Goal: Use online tool/utility: Utilize a website feature to perform a specific function

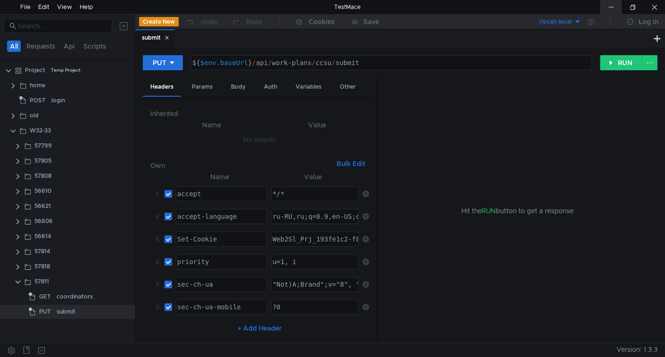
click at [617, 6] on div at bounding box center [611, 7] width 22 height 14
click at [11, 131] on clr-icon at bounding box center [13, 131] width 8 height 8
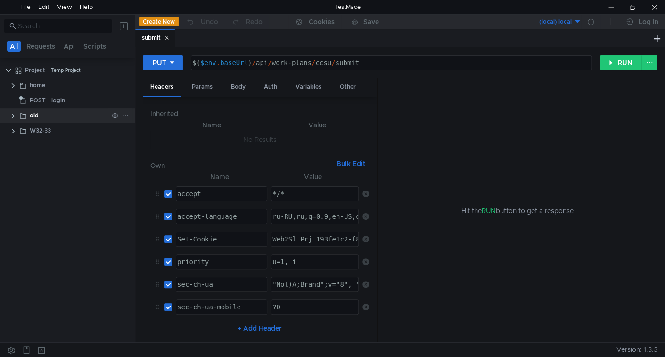
click at [14, 115] on clr-icon at bounding box center [13, 116] width 8 height 8
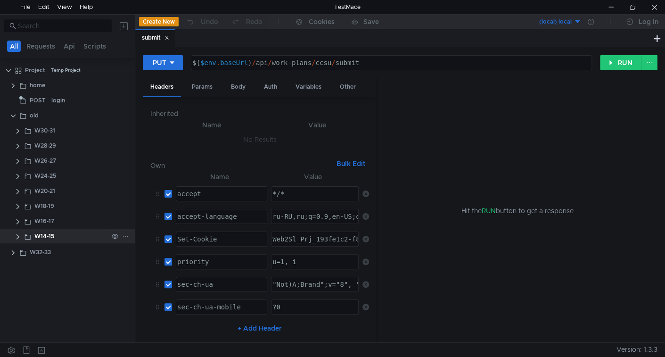
click at [18, 235] on clr-icon at bounding box center [18, 237] width 8 height 8
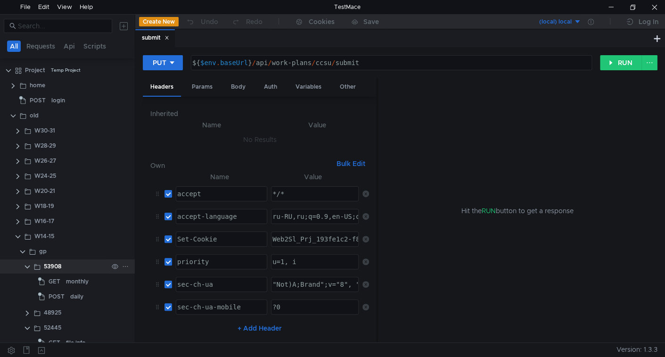
click at [26, 267] on clr-icon at bounding box center [28, 267] width 8 height 8
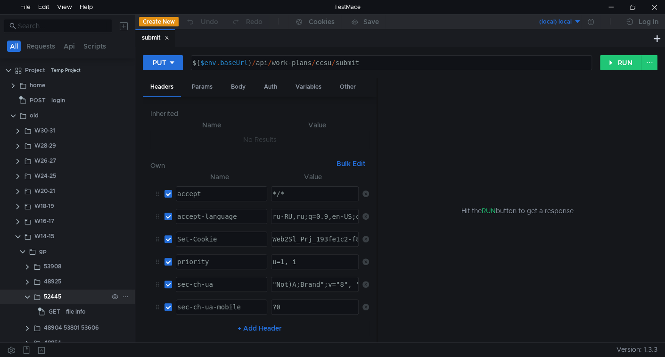
click at [25, 293] on clr-icon at bounding box center [28, 297] width 8 height 8
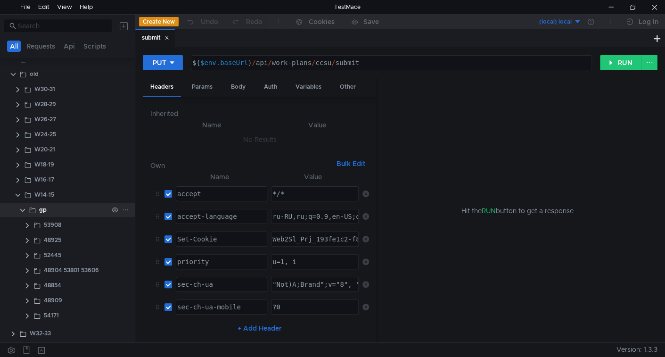
click at [23, 210] on clr-icon at bounding box center [23, 210] width 8 height 8
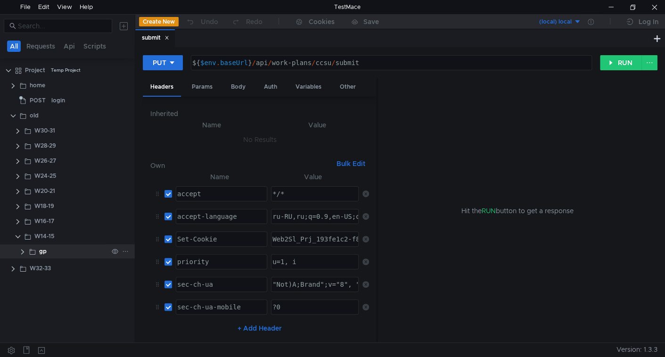
scroll to position [0, 0]
click at [17, 233] on clr-icon at bounding box center [18, 237] width 8 height 8
click at [17, 223] on clr-icon at bounding box center [18, 222] width 8 height 8
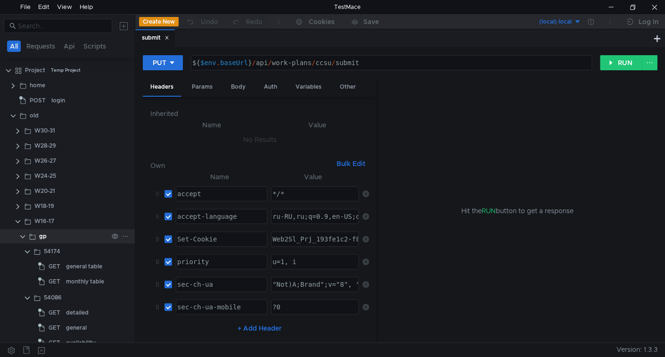
click at [21, 237] on clr-icon at bounding box center [23, 237] width 8 height 8
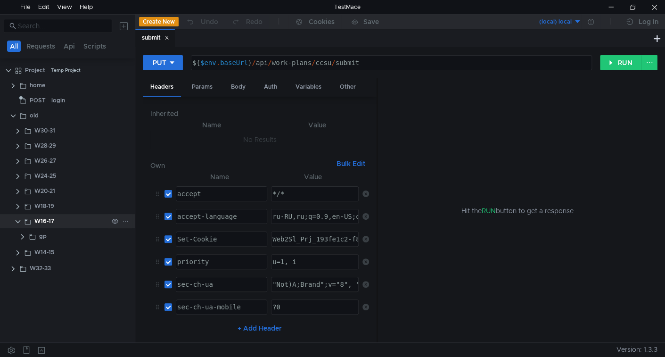
click at [18, 218] on clr-icon at bounding box center [18, 222] width 8 height 8
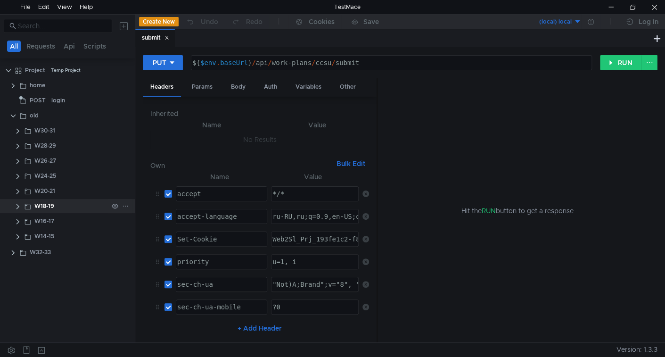
click at [18, 209] on clr-icon at bounding box center [18, 207] width 8 height 8
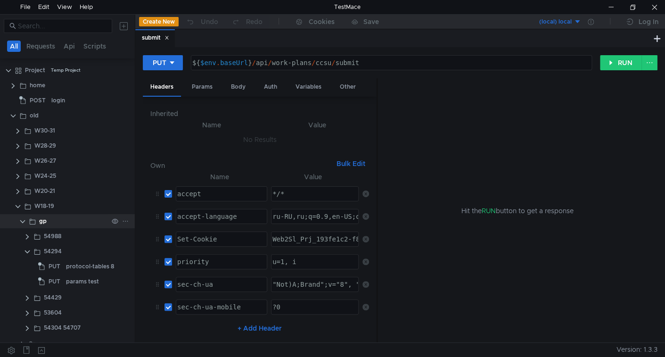
click at [19, 218] on clr-icon at bounding box center [23, 222] width 8 height 8
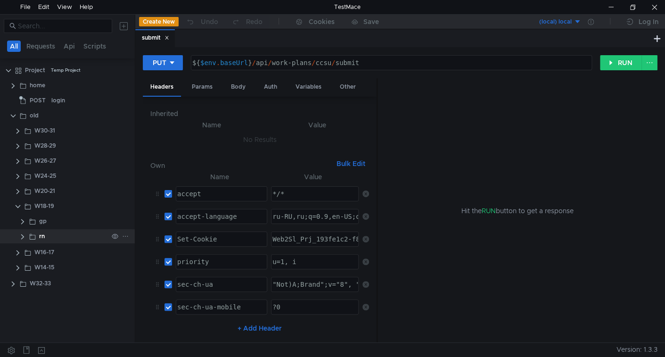
click at [22, 234] on clr-icon at bounding box center [23, 237] width 8 height 8
click at [29, 250] on clr-icon at bounding box center [28, 252] width 8 height 8
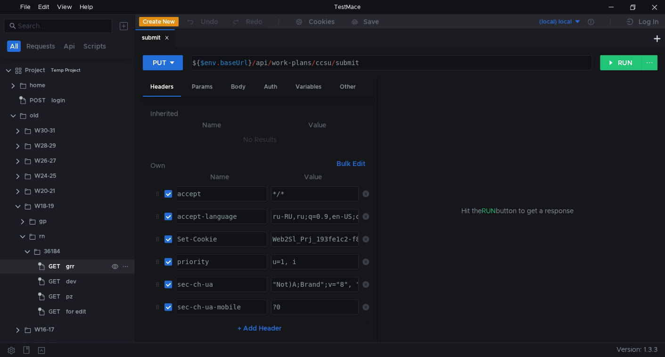
click at [75, 269] on div "grr" at bounding box center [87, 266] width 42 height 14
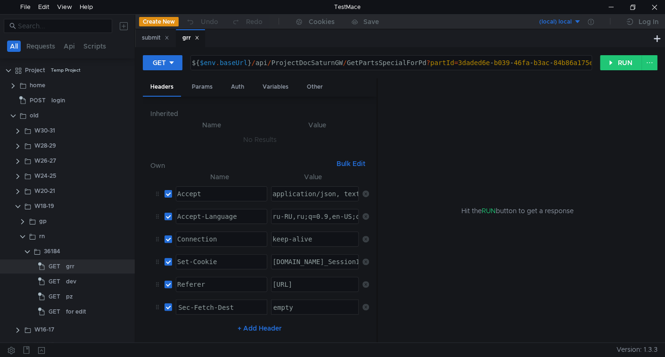
click at [199, 40] on icon at bounding box center [197, 37] width 5 height 5
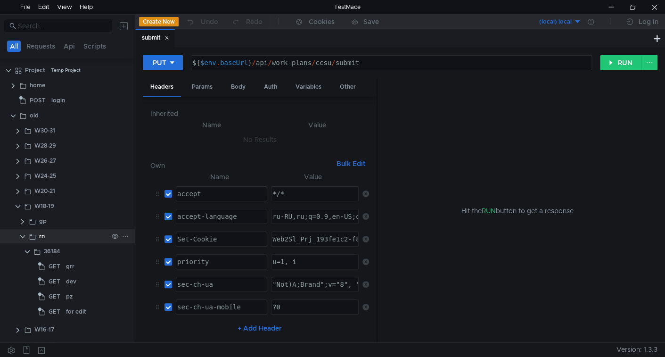
click at [26, 249] on clr-icon at bounding box center [28, 252] width 8 height 8
click at [23, 235] on clr-icon at bounding box center [23, 237] width 8 height 8
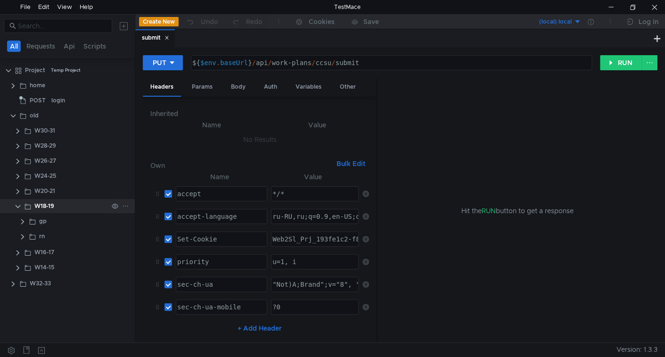
click at [19, 206] on clr-icon at bounding box center [18, 207] width 8 height 8
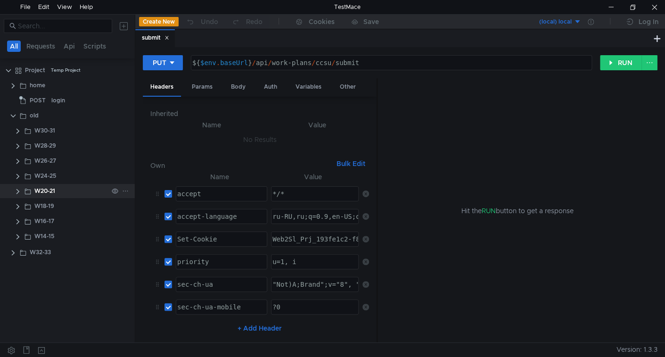
click at [16, 191] on clr-icon at bounding box center [18, 192] width 8 height 8
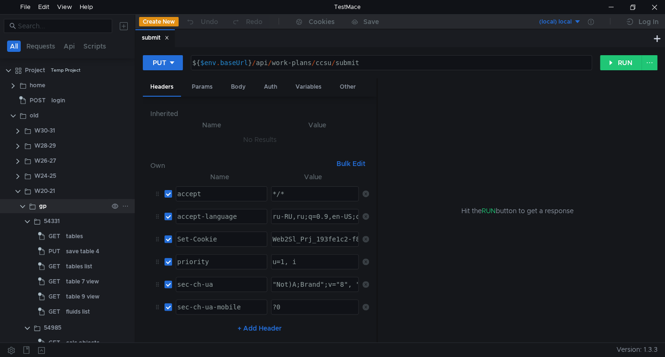
click at [24, 199] on app-app-tree-node-expander at bounding box center [23, 206] width 8 height 14
click at [23, 207] on clr-icon at bounding box center [23, 207] width 8 height 8
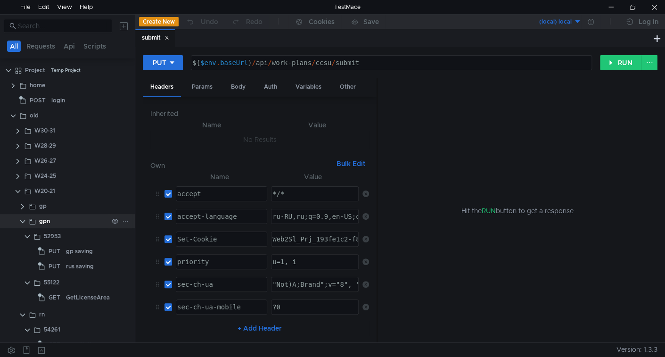
click at [22, 221] on clr-icon at bounding box center [23, 222] width 8 height 8
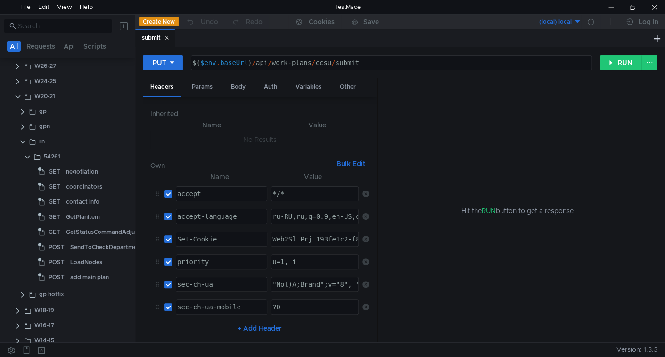
scroll to position [118, 0]
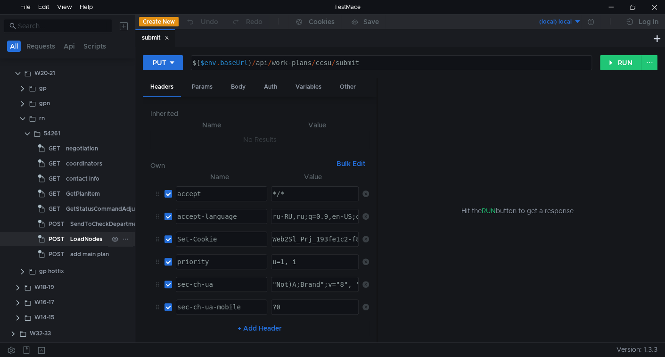
drag, startPoint x: 81, startPoint y: 225, endPoint x: 60, endPoint y: 237, distance: 24.1
click at [81, 225] on div "SendToCheckDepartment" at bounding box center [106, 224] width 72 height 14
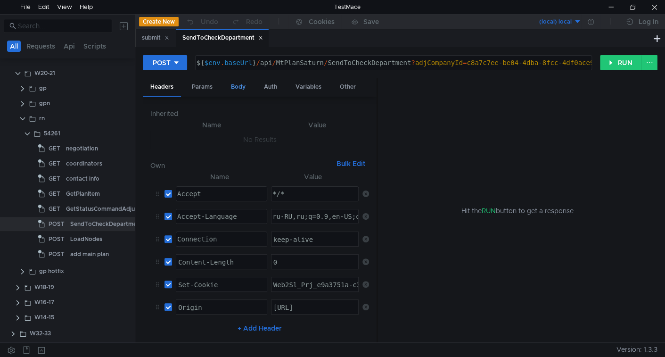
click at [241, 86] on div "Body" at bounding box center [238, 86] width 30 height 17
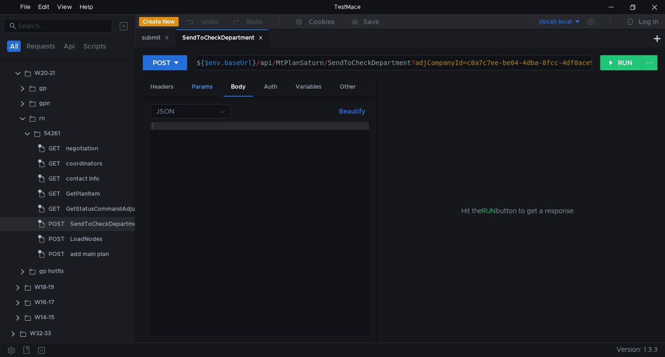
click at [194, 92] on div "Params" at bounding box center [202, 86] width 36 height 17
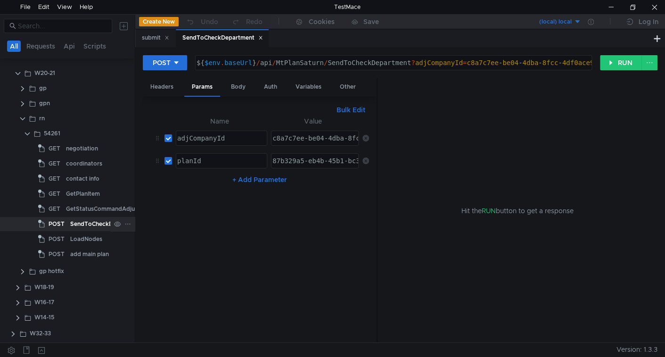
click at [72, 225] on div "SendToCheckDepartment" at bounding box center [106, 224] width 72 height 14
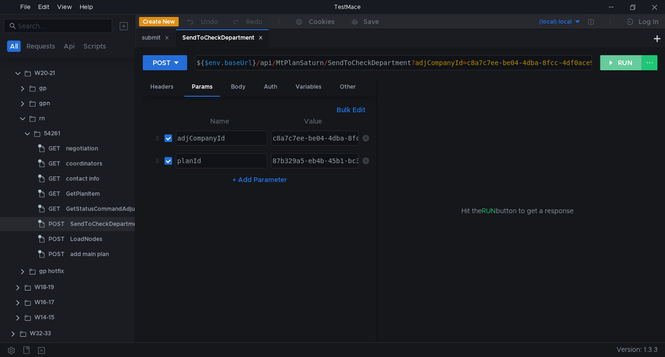
drag, startPoint x: 616, startPoint y: 62, endPoint x: 552, endPoint y: 27, distance: 72.8
click at [616, 62] on button "RUN" at bounding box center [621, 62] width 42 height 15
click at [614, 59] on button "RUN" at bounding box center [621, 62] width 42 height 15
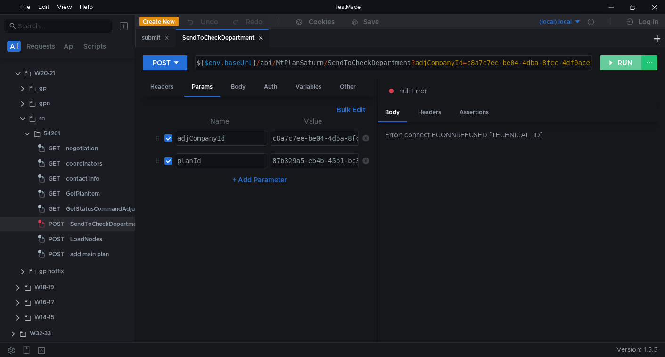
click at [610, 63] on button "RUN" at bounding box center [621, 62] width 42 height 15
click at [613, 56] on button "RUN" at bounding box center [621, 62] width 42 height 15
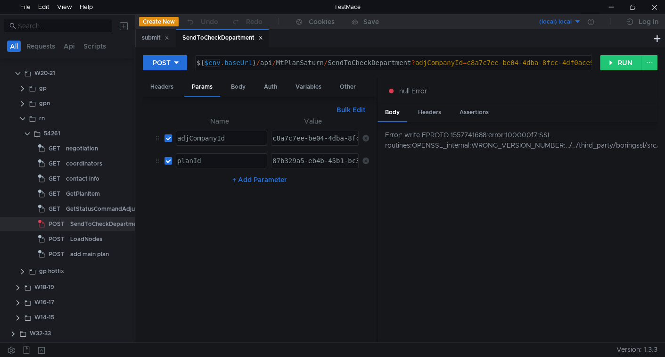
type textarea "${$env.baseUrl}/api/MtPlanSaturn/SendToCheckDepartment?adjCompanyId=c8a7c7ee-be…"
click at [214, 63] on div "${ $env . baseUrl } / api / MtPlanSaturn / SendToCheckDepartment ? adjCompanyId…" at bounding box center [489, 70] width 589 height 23
click at [591, 23] on icon at bounding box center [591, 22] width 6 height 6
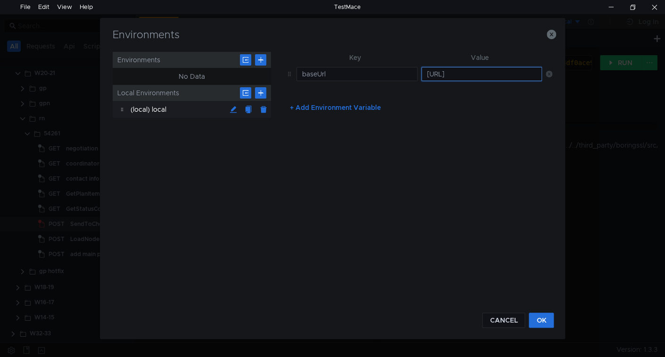
click at [443, 73] on input "https://localhost:54027" at bounding box center [481, 74] width 121 height 14
type input "http://localhost:54027"
click at [540, 326] on button "OK" at bounding box center [541, 319] width 25 height 15
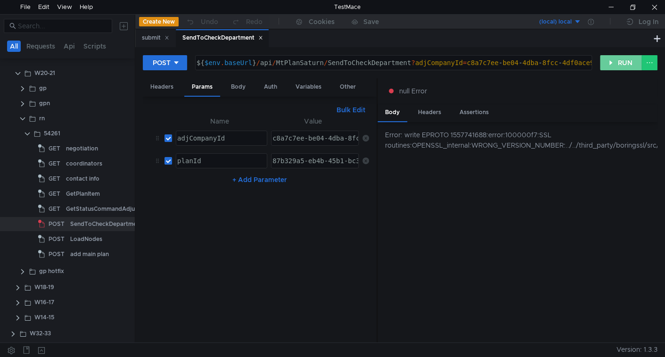
click at [613, 56] on button "RUN" at bounding box center [621, 62] width 42 height 15
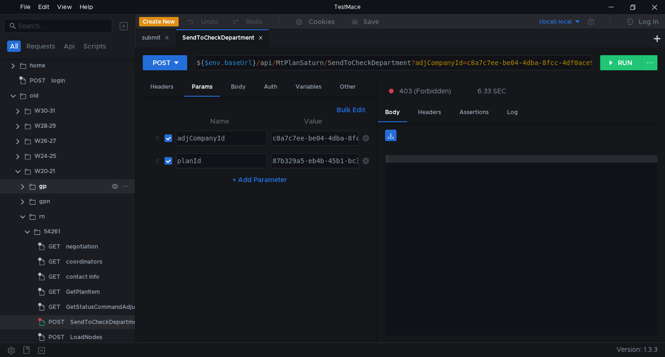
scroll to position [0, 0]
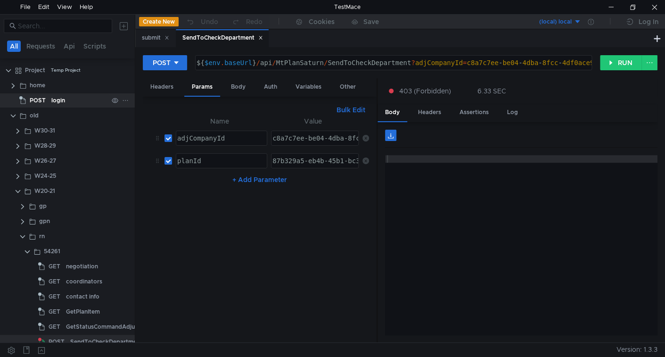
click at [42, 98] on span "POST" at bounding box center [38, 100] width 16 height 14
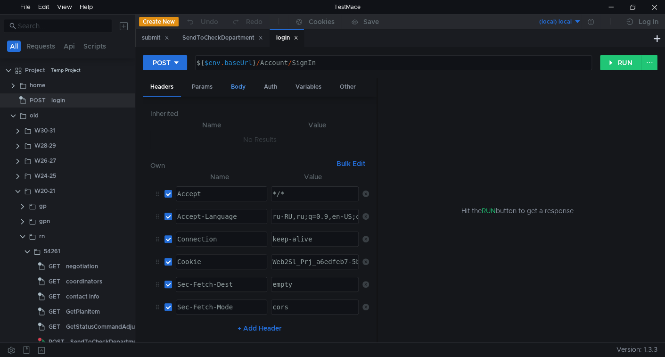
click at [229, 87] on div "Body" at bounding box center [238, 86] width 30 height 17
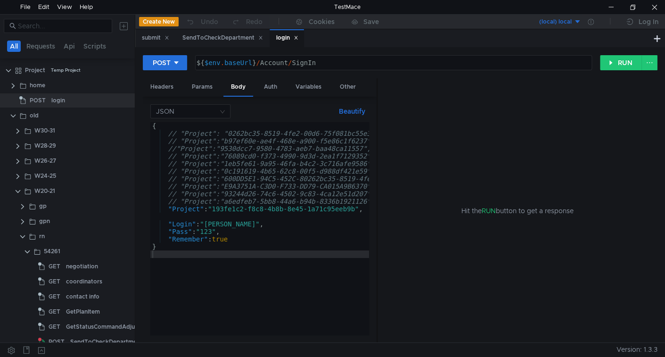
click at [260, 209] on div "{ // "Project": "0262bc35-8519-4fe2-00d6-75f081bc55e3", // uran DEV // "Project…" at bounding box center [359, 234] width 419 height 224
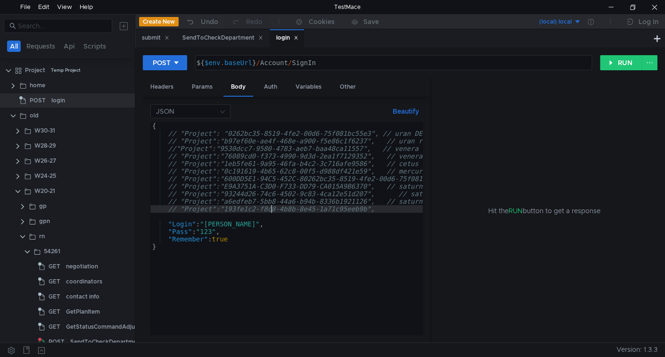
drag, startPoint x: 376, startPoint y: 160, endPoint x: 480, endPoint y: 158, distance: 103.2
click at [480, 158] on as-split "Headers Params Body Auth Variables Other JSON Beautify // "Project":"193fe1c2-f…" at bounding box center [400, 210] width 515 height 265
click at [409, 186] on div "{ // "Project": "0262bc35-8519-4fe2-00d6-75f081bc55e3", // uran DEV // "Project…" at bounding box center [359, 234] width 419 height 224
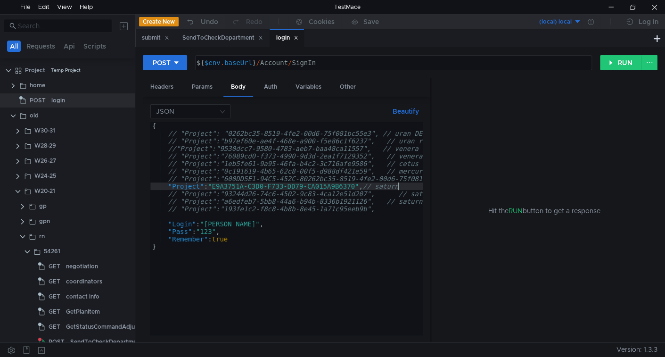
type textarea "// "Project":"193fe1c2-f8c8-4b8b-8e45-1a71c95eeb9b","
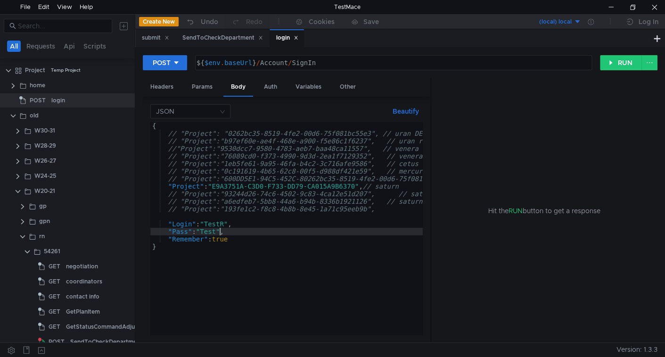
scroll to position [0, 5]
click at [612, 59] on button "RUN" at bounding box center [621, 62] width 42 height 15
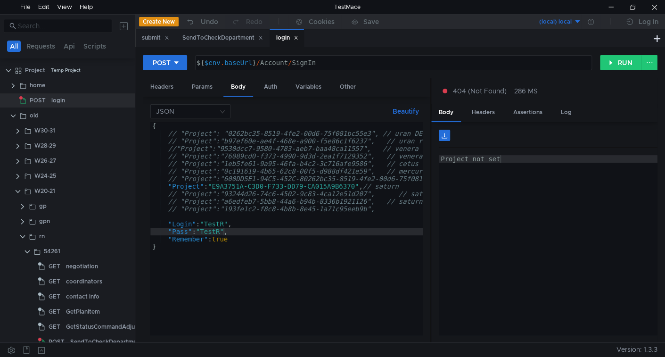
click at [378, 186] on div "{ // "Project": "0262bc35-8519-4fe2-00d6-75f081bc55e3", // uran DEV // "Project…" at bounding box center [359, 234] width 419 height 224
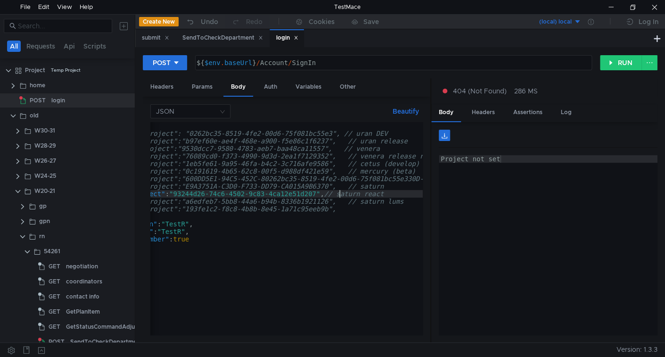
scroll to position [0, 40]
click at [626, 67] on button "RUN" at bounding box center [621, 62] width 42 height 15
click at [360, 196] on div "{ // "Project": "0262bc35-8519-4fe2-00d6-75f081bc55e3", // uran DEV // "Project…" at bounding box center [320, 234] width 419 height 224
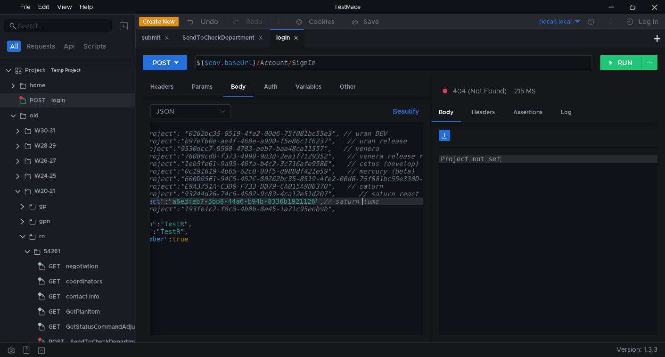
click at [363, 192] on div "{ // "Project": "0262bc35-8519-4fe2-00d6-75f081bc55e3", // uran DEV // "Project…" at bounding box center [320, 234] width 419 height 224
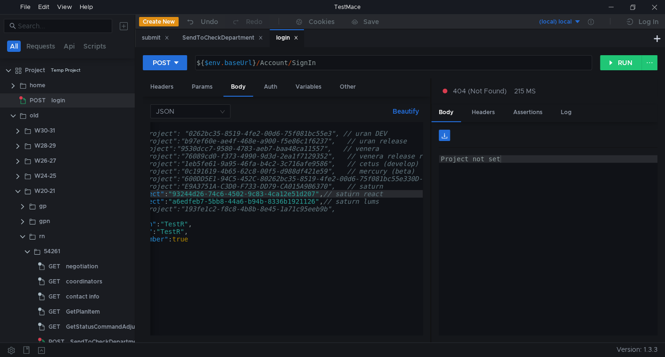
click at [360, 200] on div "{ // "Project": "0262bc35-8519-4fe2-00d6-75f081bc55e3", // uran DEV // "Project…" at bounding box center [320, 234] width 419 height 224
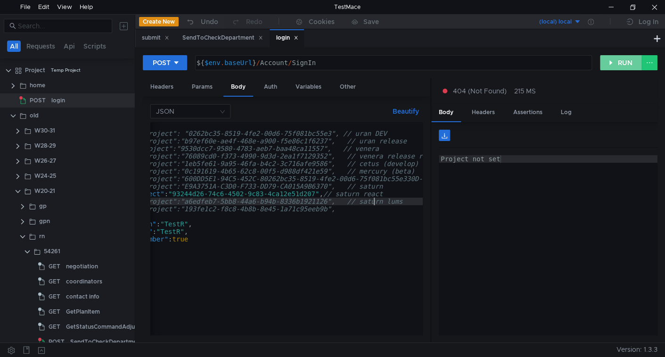
click at [617, 60] on button "RUN" at bounding box center [621, 62] width 42 height 15
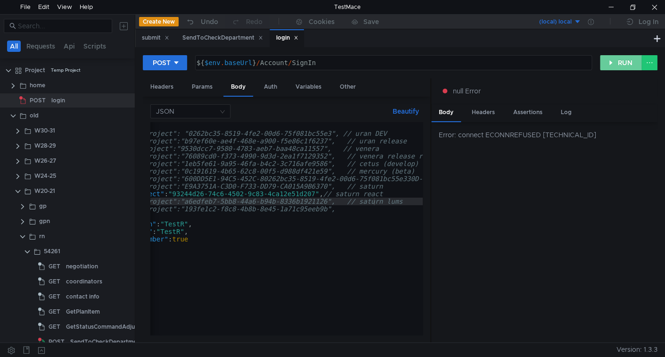
click at [617, 62] on button "RUN" at bounding box center [621, 62] width 42 height 15
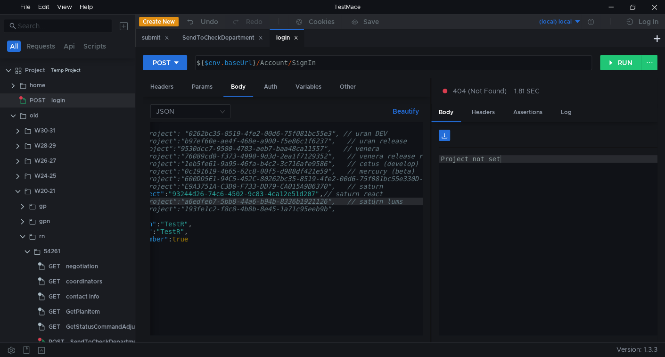
click at [270, 192] on div "{ // "Project": "0262bc35-8519-4fe2-00d6-75f081bc55e3", // uran DEV // "Project…" at bounding box center [320, 234] width 419 height 224
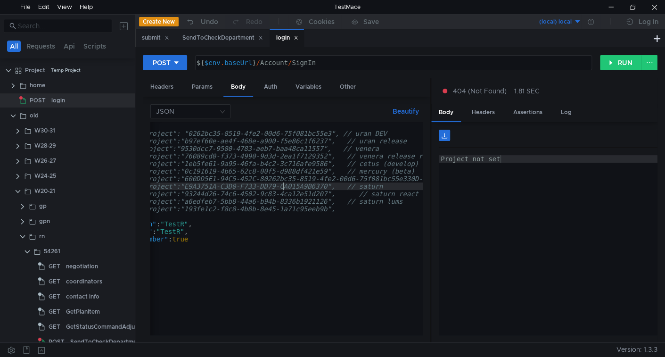
type textarea ""Project":"E9A3751A-C3D0-F733-DD79-CA015A9B6370", // saturn"
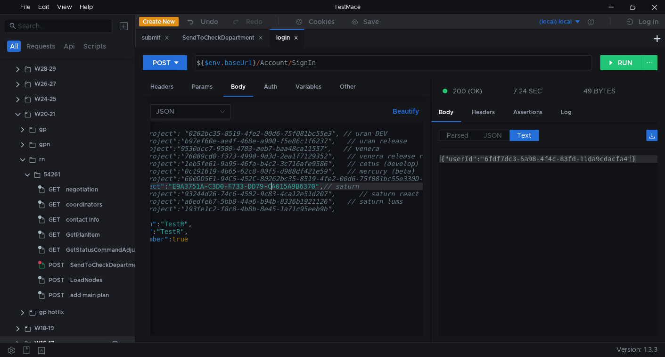
scroll to position [118, 0]
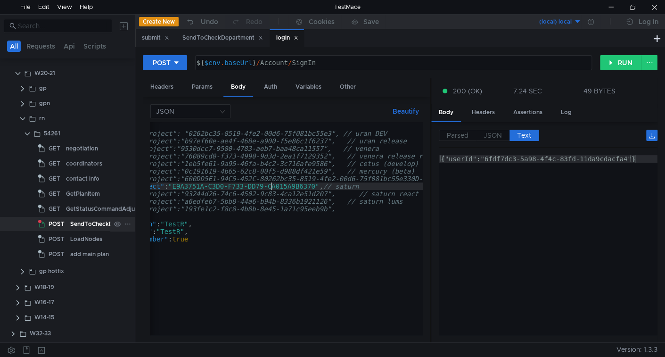
click at [86, 223] on div "SendToCheckDepartment" at bounding box center [106, 224] width 72 height 14
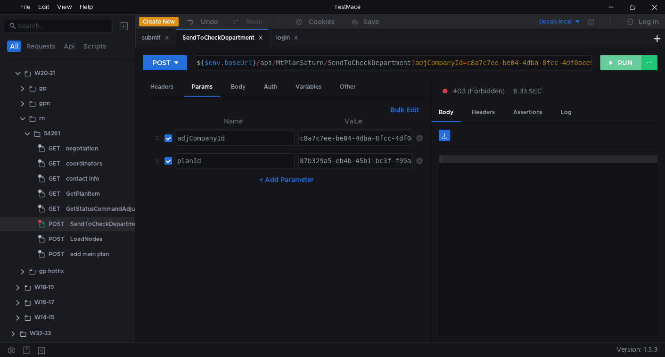
click at [630, 61] on button "RUN" at bounding box center [621, 62] width 42 height 15
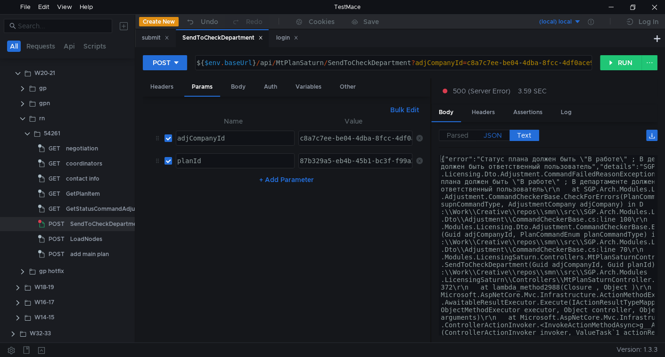
click at [493, 136] on span "JSON" at bounding box center [492, 135] width 18 height 8
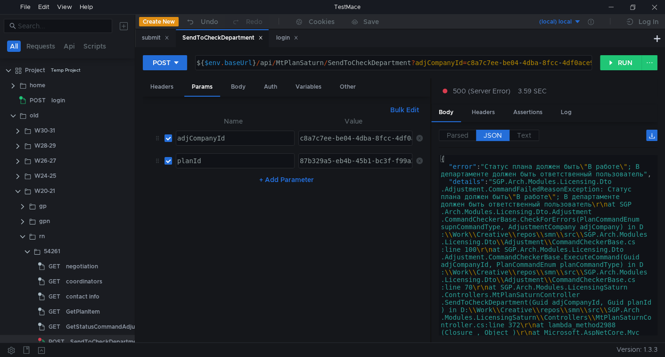
scroll to position [118, 0]
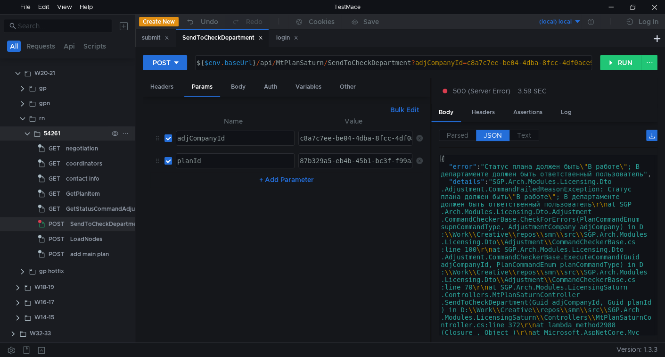
click at [28, 134] on clr-icon at bounding box center [28, 134] width 8 height 8
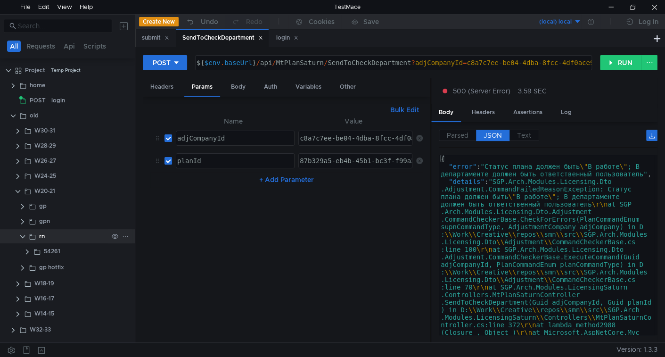
click at [20, 234] on clr-icon at bounding box center [23, 237] width 8 height 8
click at [16, 193] on clr-icon at bounding box center [18, 192] width 8 height 8
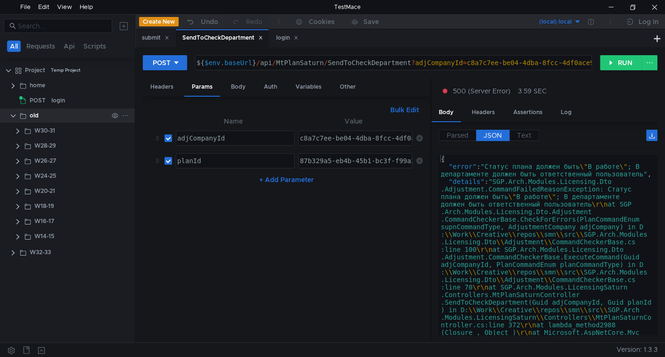
click at [12, 114] on clr-icon at bounding box center [13, 116] width 8 height 8
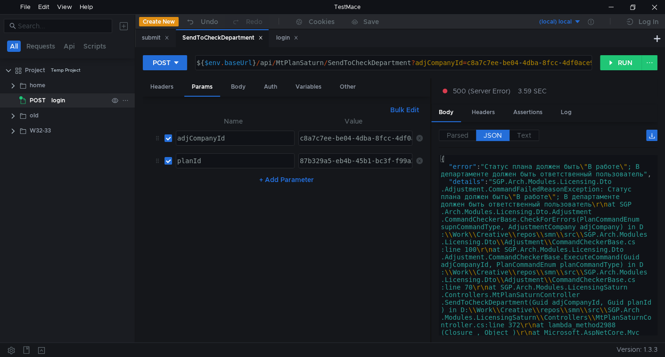
click at [45, 100] on div "POST" at bounding box center [33, 100] width 29 height 14
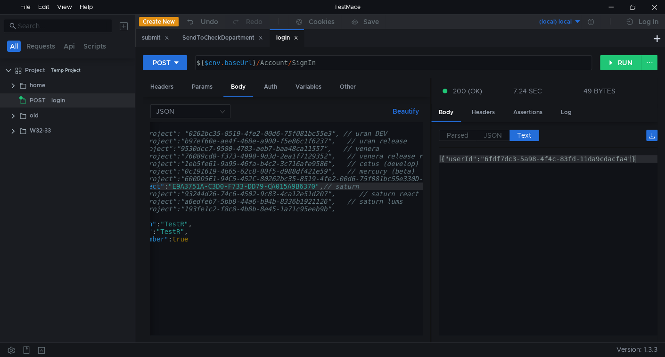
click at [266, 238] on div "{ // "Project": "0262bc35-8519-4fe2-00d6-75f081bc55e3", // uran DEV // "Project…" at bounding box center [320, 234] width 419 height 224
click at [312, 187] on div "{ // "Project": "0262bc35-8519-4fe2-00d6-75f081bc55e3", // uran DEV // "Project…" at bounding box center [320, 234] width 419 height 224
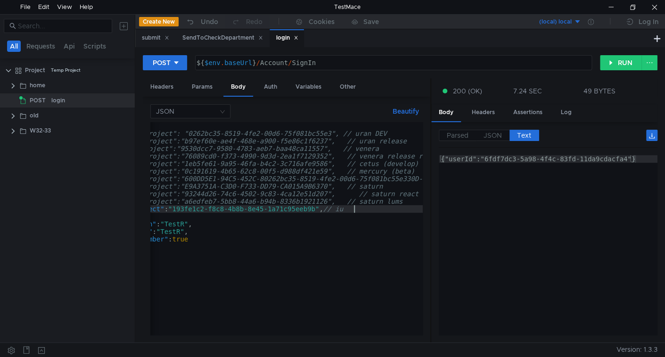
scroll to position [0, 16]
type textarea ""Project":"193fe1c2-f8c8-4b8b-8e45-1a71c95eeb9b", // ius"
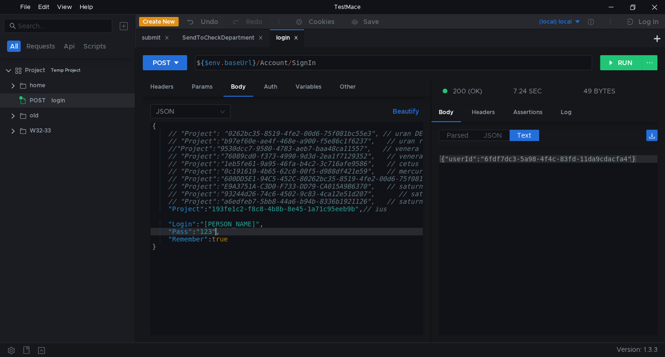
scroll to position [0, 4]
click at [302, 25] on icon at bounding box center [299, 22] width 8 height 8
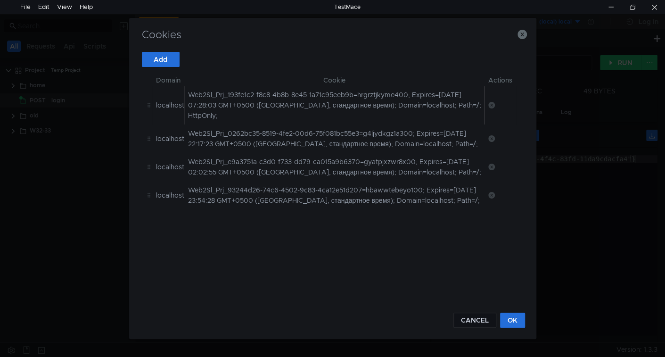
click at [490, 105] on icon at bounding box center [491, 105] width 7 height 7
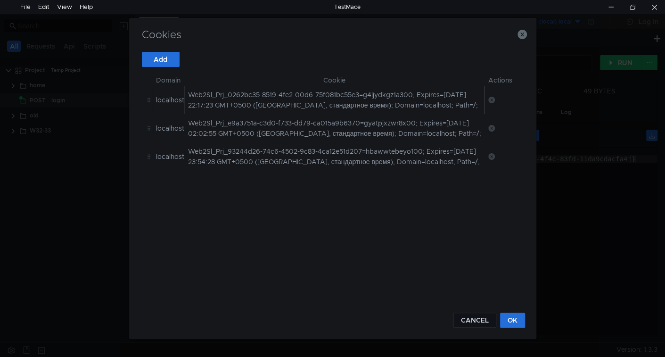
click at [490, 105] on td at bounding box center [500, 100] width 32 height 28
click at [491, 100] on icon at bounding box center [491, 100] width 7 height 7
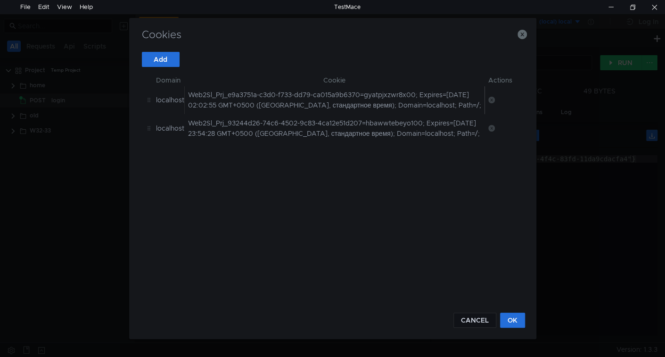
click at [490, 98] on icon at bounding box center [491, 100] width 7 height 7
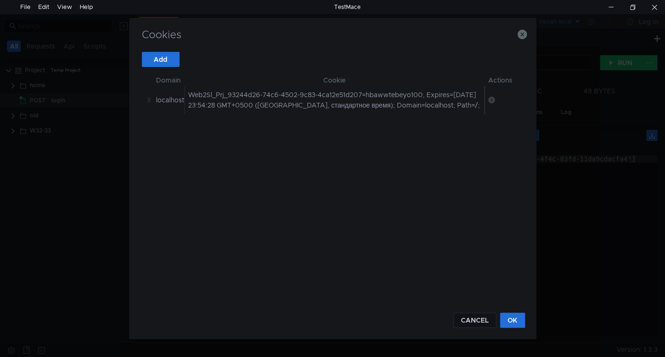
click at [493, 101] on td at bounding box center [500, 100] width 32 height 28
click at [491, 99] on icon at bounding box center [491, 100] width 7 height 7
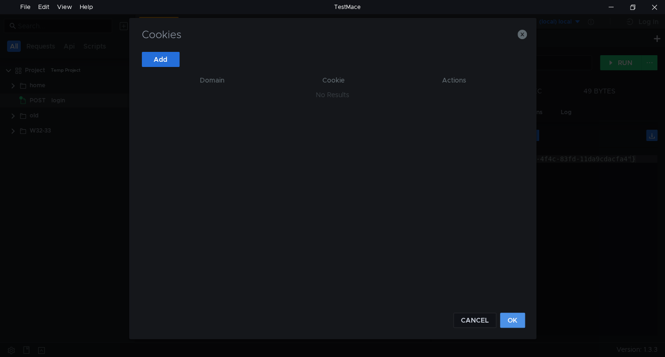
click at [512, 315] on button "OK" at bounding box center [512, 319] width 25 height 15
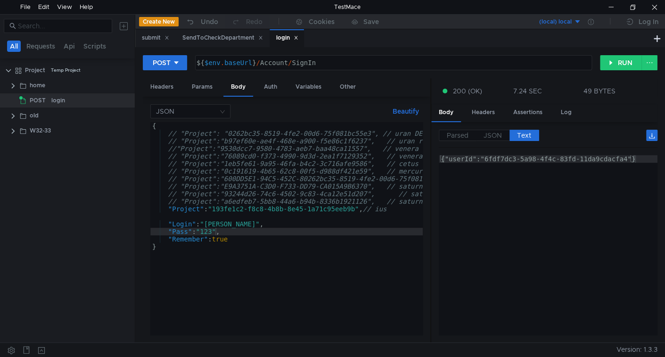
type textarea ""Login": "Vasilevsky","
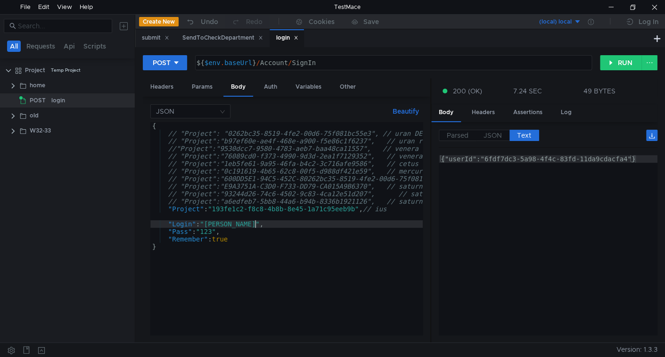
click at [270, 223] on div "{ // "Project": "0262bc35-8519-4fe2-00d6-75f081bc55e3", // uran DEV // "Project…" at bounding box center [359, 234] width 419 height 224
click at [587, 24] on div at bounding box center [590, 21] width 19 height 15
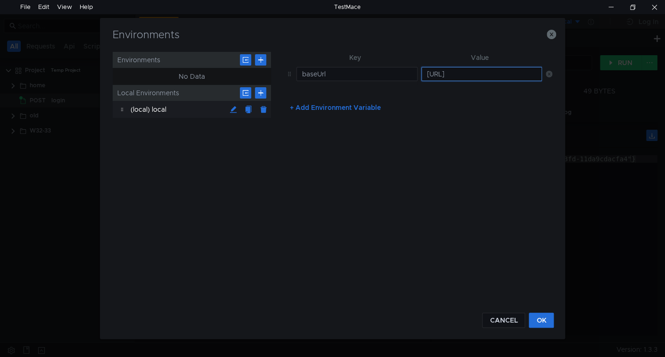
click at [439, 74] on input "http://localhost:54027" at bounding box center [481, 74] width 121 height 14
type input "https://localhost:54027"
click at [542, 317] on button "OK" at bounding box center [541, 319] width 25 height 15
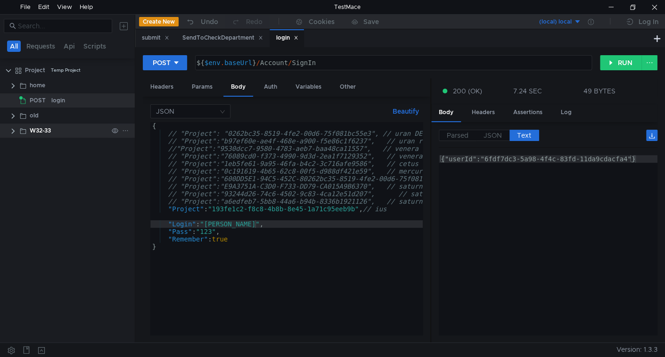
click at [14, 128] on clr-icon at bounding box center [13, 131] width 8 height 8
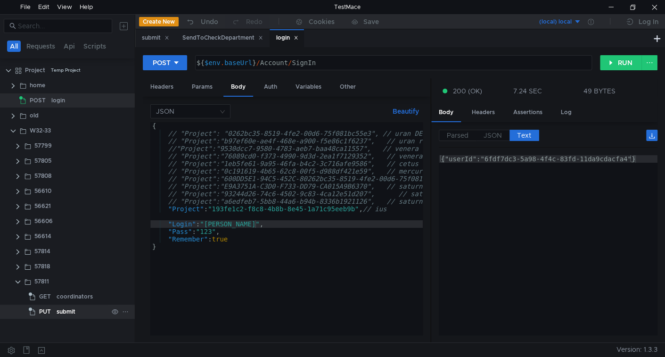
click at [49, 310] on span "PUT" at bounding box center [45, 311] width 12 height 14
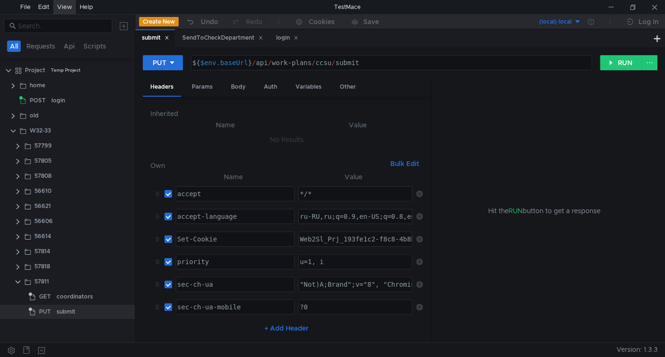
click at [57, 0] on div "View" at bounding box center [64, 7] width 15 height 14
click at [286, 33] on div "login" at bounding box center [287, 38] width 22 height 10
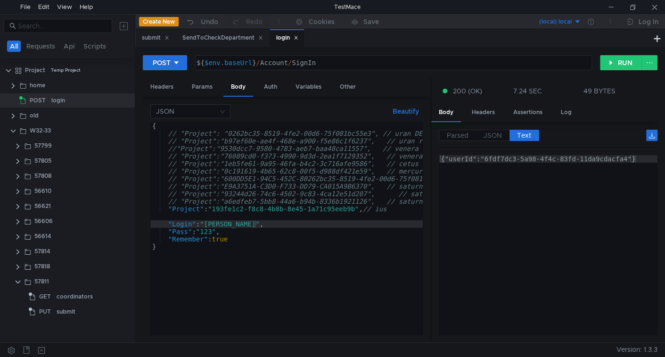
click at [298, 38] on icon at bounding box center [295, 37] width 3 height 3
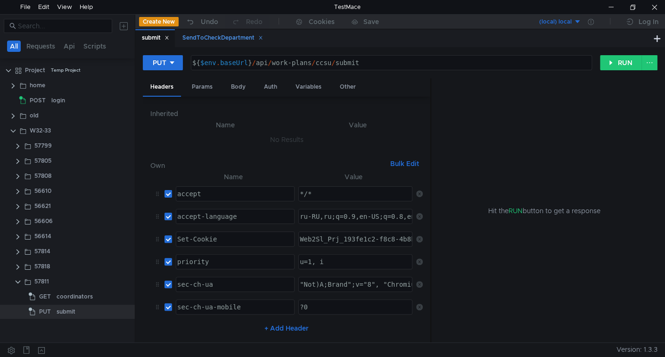
click at [223, 39] on div "SendToCheckDepartment" at bounding box center [222, 38] width 81 height 10
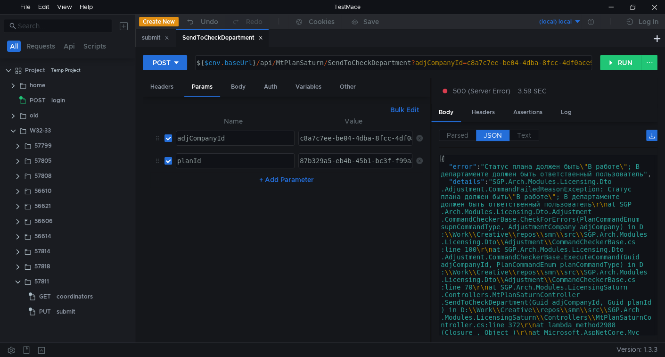
drag, startPoint x: 262, startPoint y: 35, endPoint x: 205, endPoint y: 50, distance: 59.4
click at [262, 36] on icon at bounding box center [260, 37] width 5 height 5
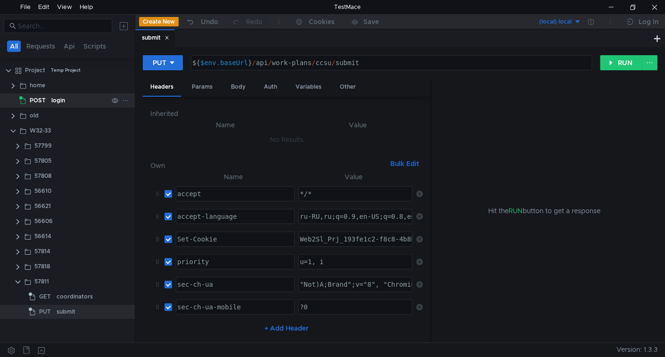
click at [58, 97] on div "login" at bounding box center [58, 100] width 14 height 14
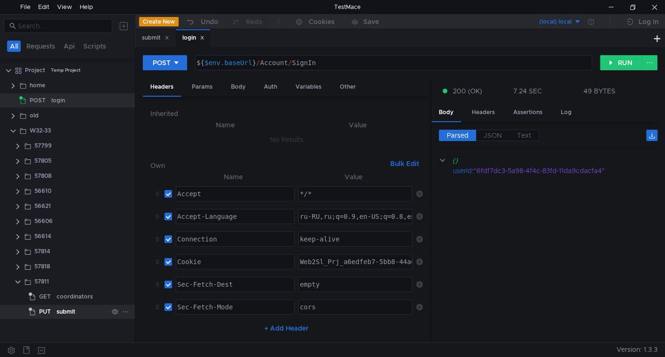
click at [73, 311] on div "submit" at bounding box center [66, 311] width 19 height 14
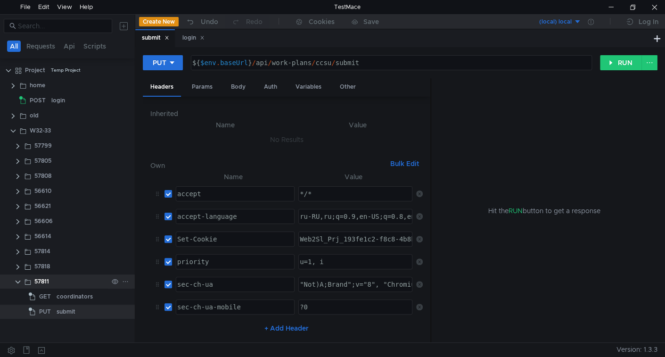
click at [17, 280] on clr-icon at bounding box center [18, 282] width 8 height 8
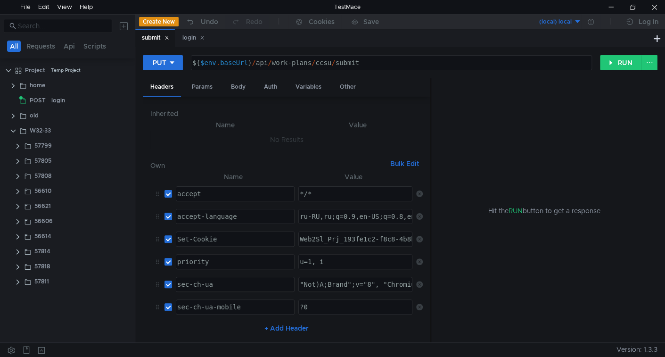
click at [172, 37] on div "submit" at bounding box center [155, 38] width 40 height 18
click at [169, 38] on icon at bounding box center [166, 37] width 5 height 5
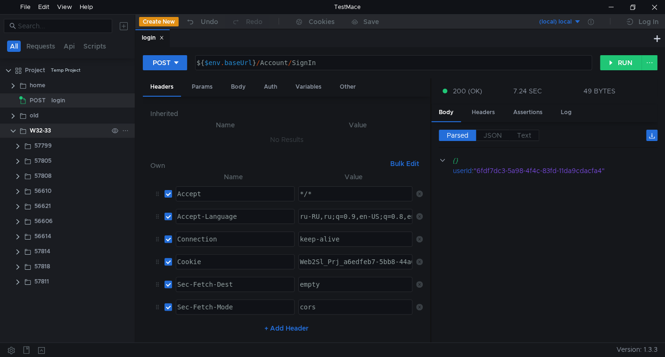
click at [123, 132] on icon at bounding box center [125, 130] width 7 height 7
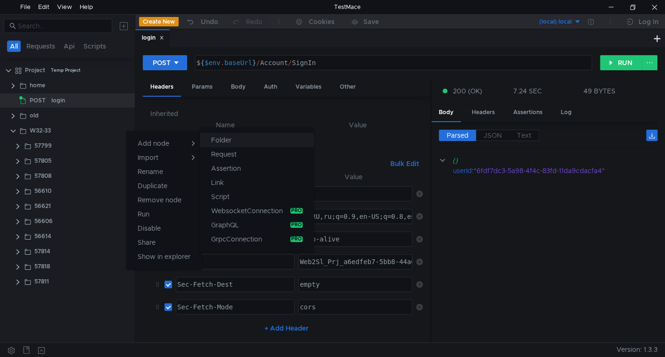
click at [249, 142] on button "Folder" at bounding box center [257, 140] width 114 height 14
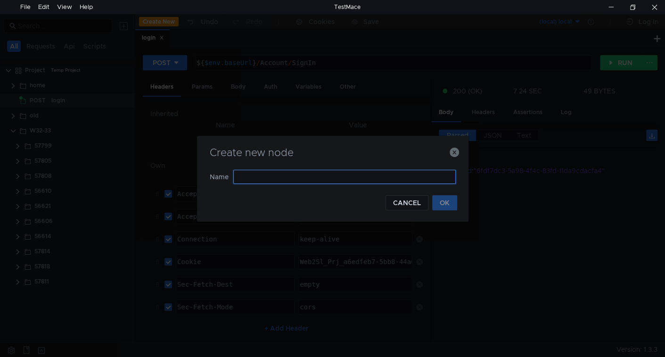
paste input "58507"
type input "58507"
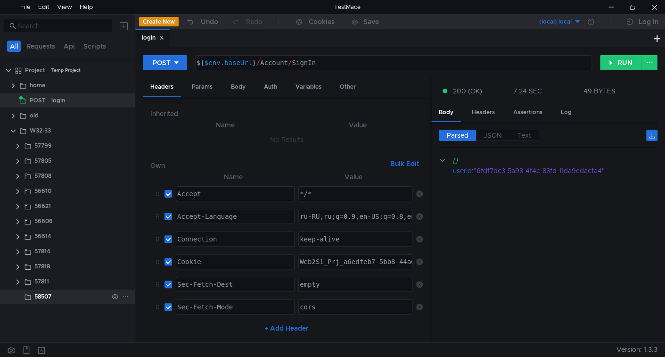
click at [75, 294] on div "58507" at bounding box center [71, 296] width 74 height 14
